Goal: Information Seeking & Learning: Find specific fact

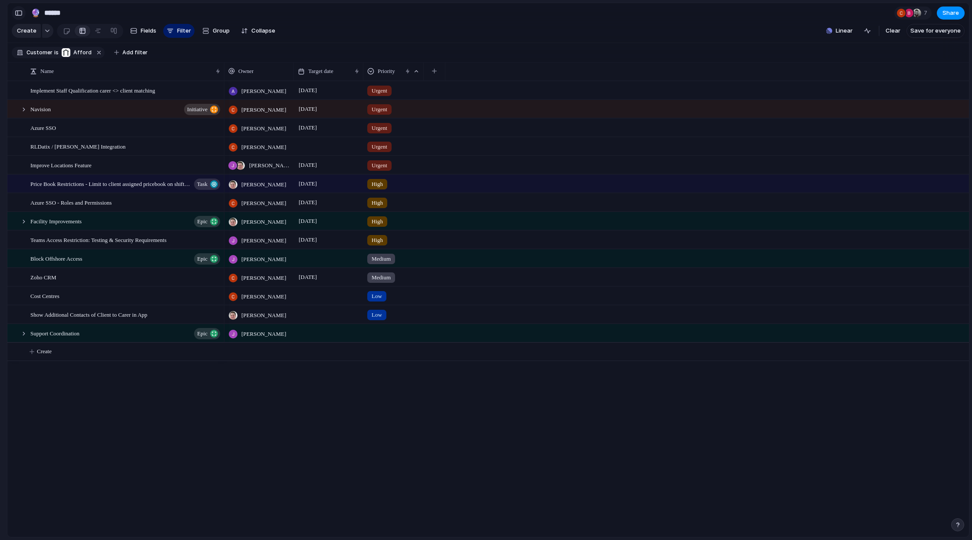
click at [20, 14] on div "button" at bounding box center [19, 13] width 8 height 6
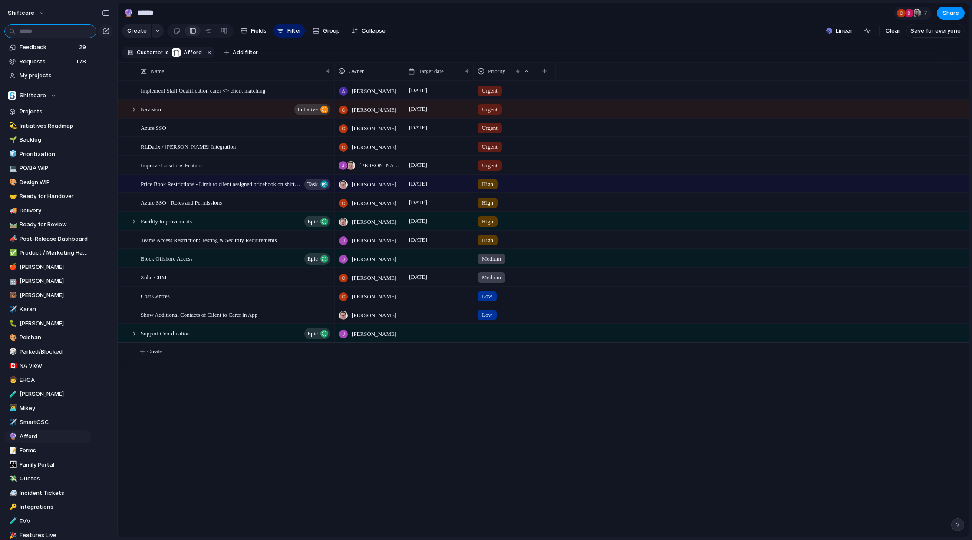
click at [49, 36] on input "text" at bounding box center [50, 31] width 92 height 14
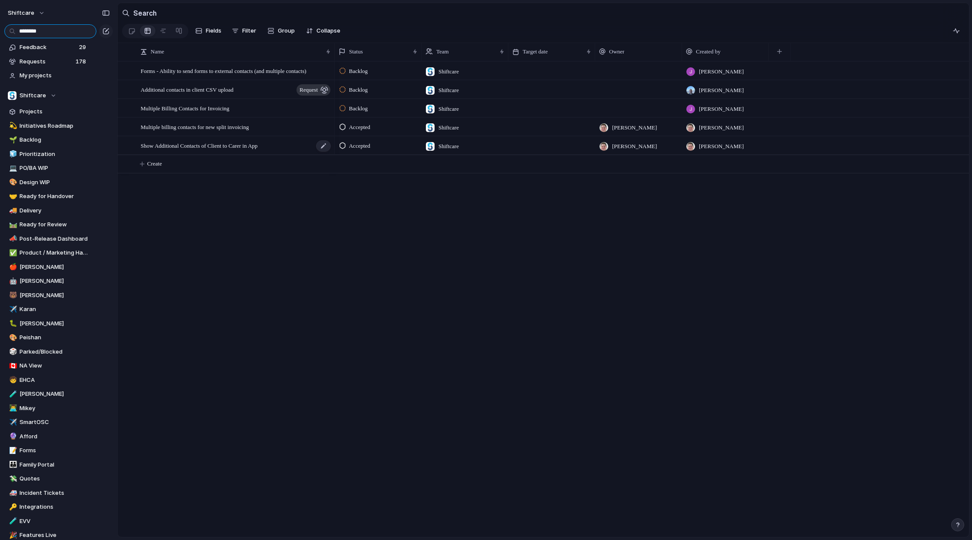
type input "********"
click at [225, 149] on span "Show Additional Contacts of Client to Carer in App" at bounding box center [199, 145] width 117 height 10
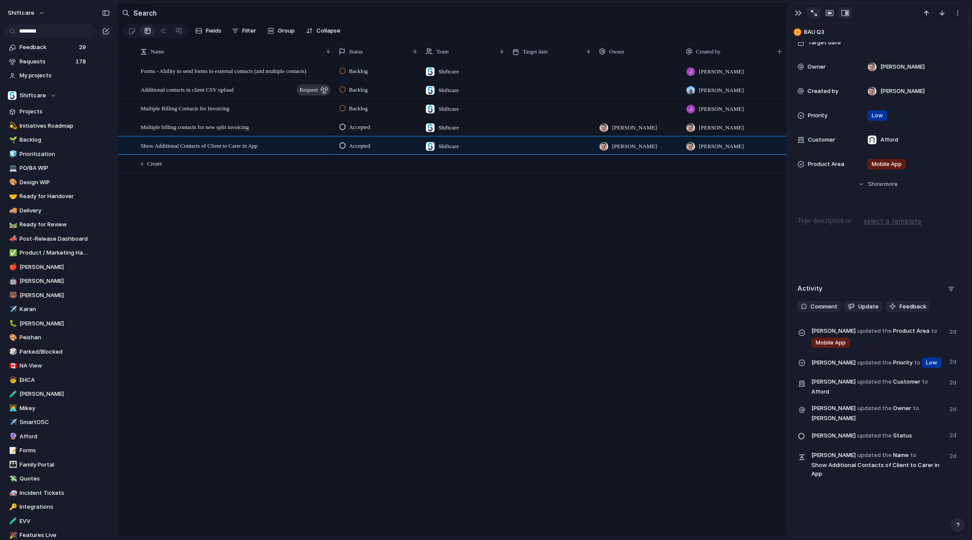
click at [812, 14] on div "button" at bounding box center [814, 13] width 6 height 6
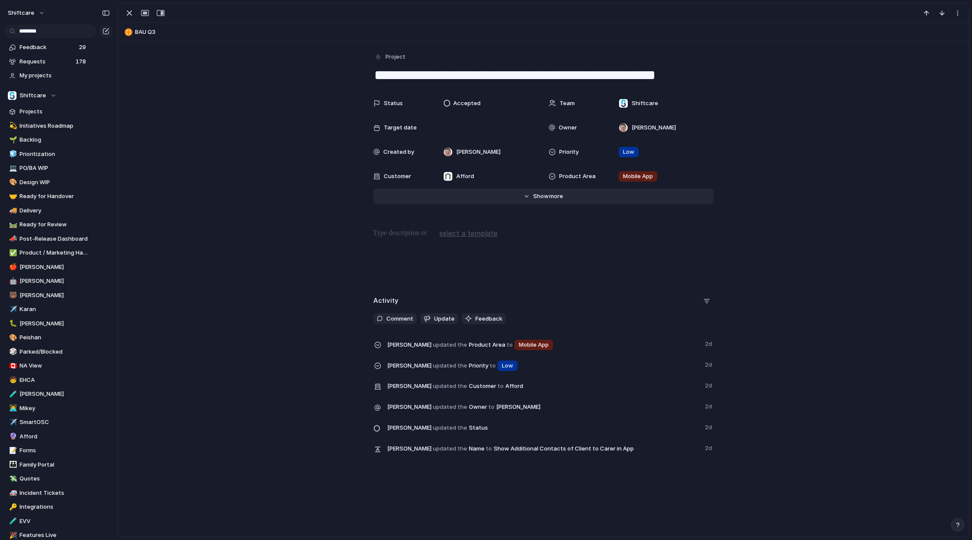
click at [549, 198] on span "more" at bounding box center [556, 196] width 14 height 9
